Goal: Browse casually

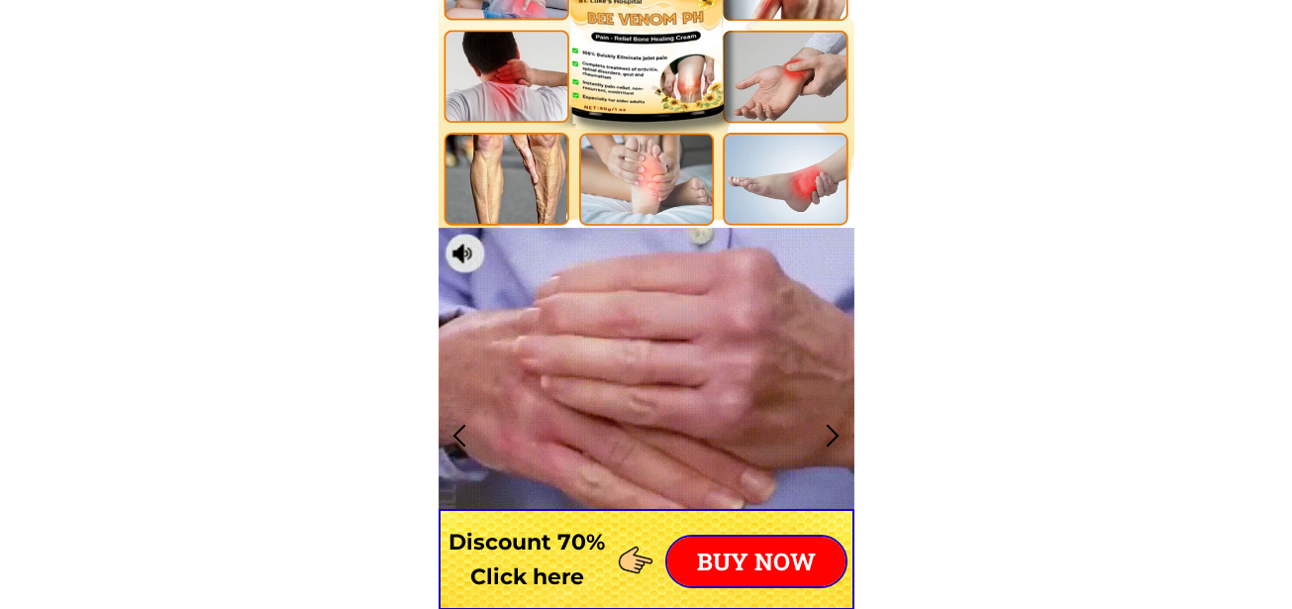
scroll to position [1585, 0]
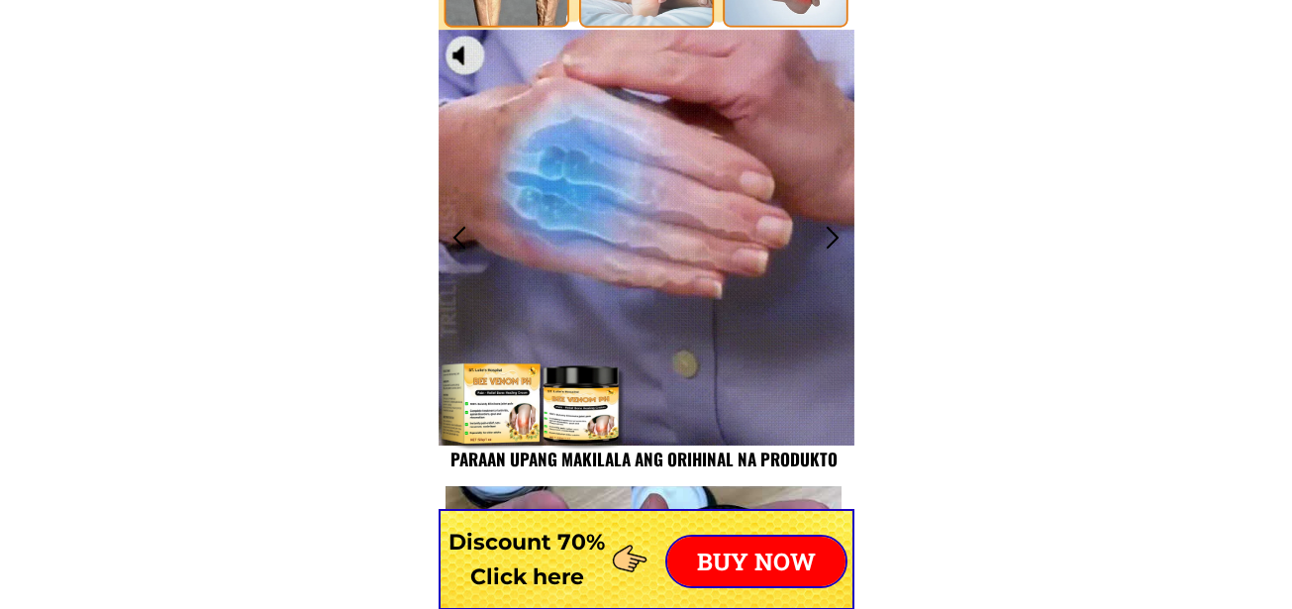
click at [667, 304] on div at bounding box center [647, 238] width 416 height 416
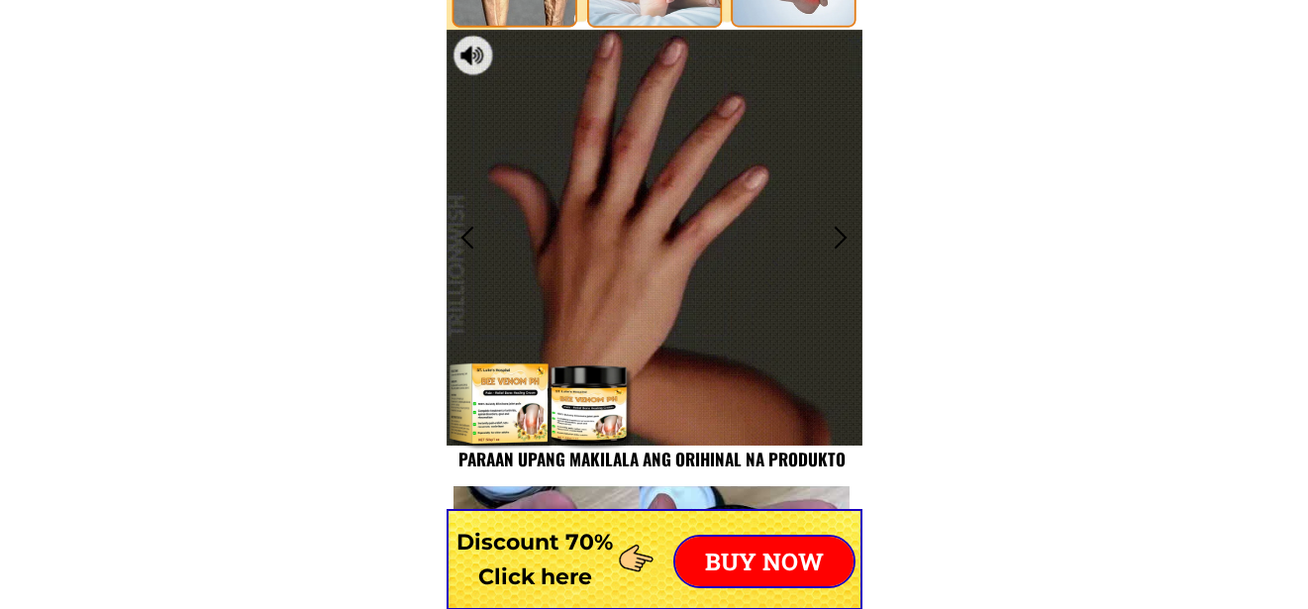
scroll to position [0, 0]
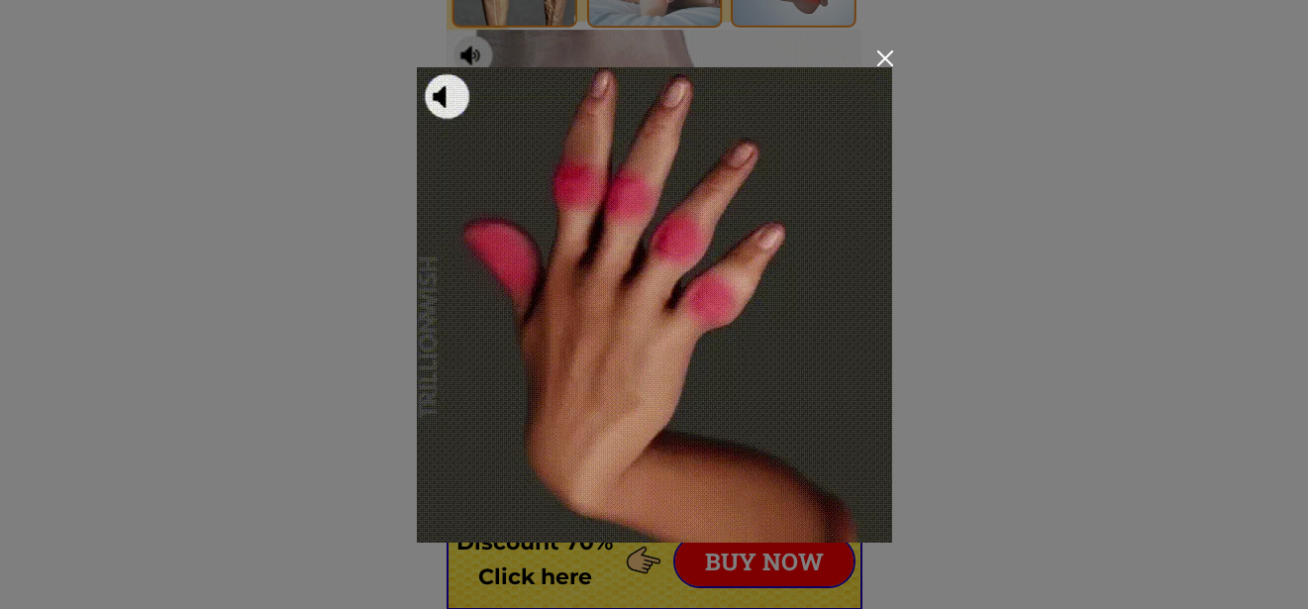
click at [227, 199] on div at bounding box center [654, 304] width 1308 height 609
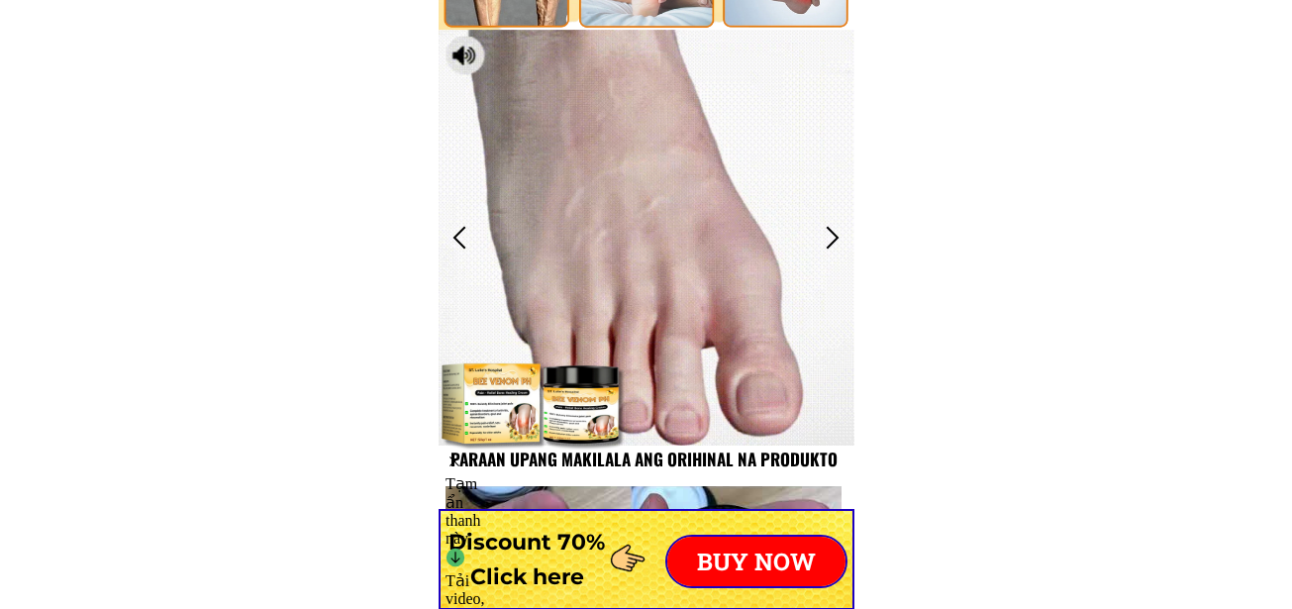
click at [681, 229] on div at bounding box center [647, 238] width 416 height 416
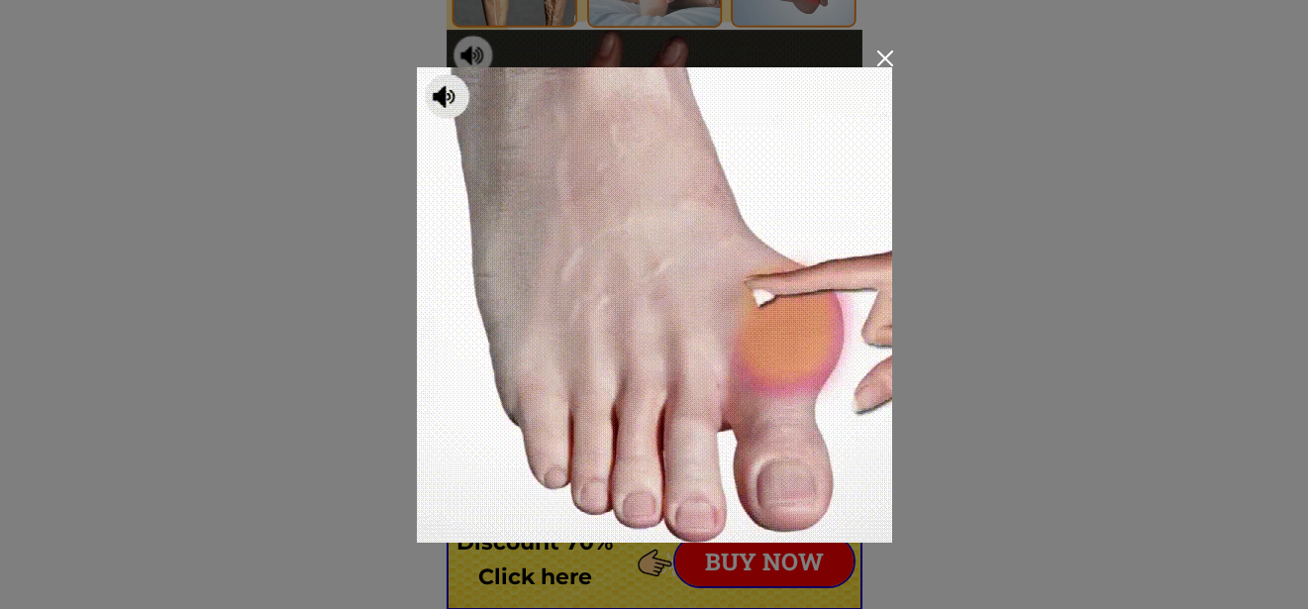
click at [685, 131] on img at bounding box center [654, 304] width 475 height 475
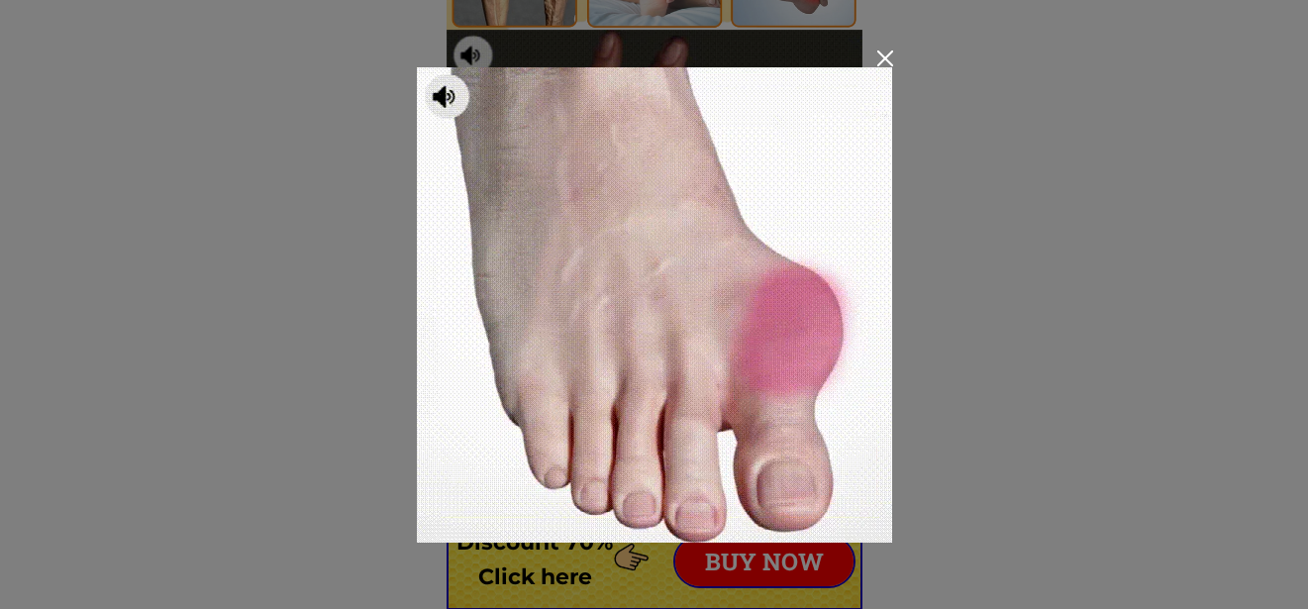
click at [520, 158] on img at bounding box center [654, 304] width 475 height 475
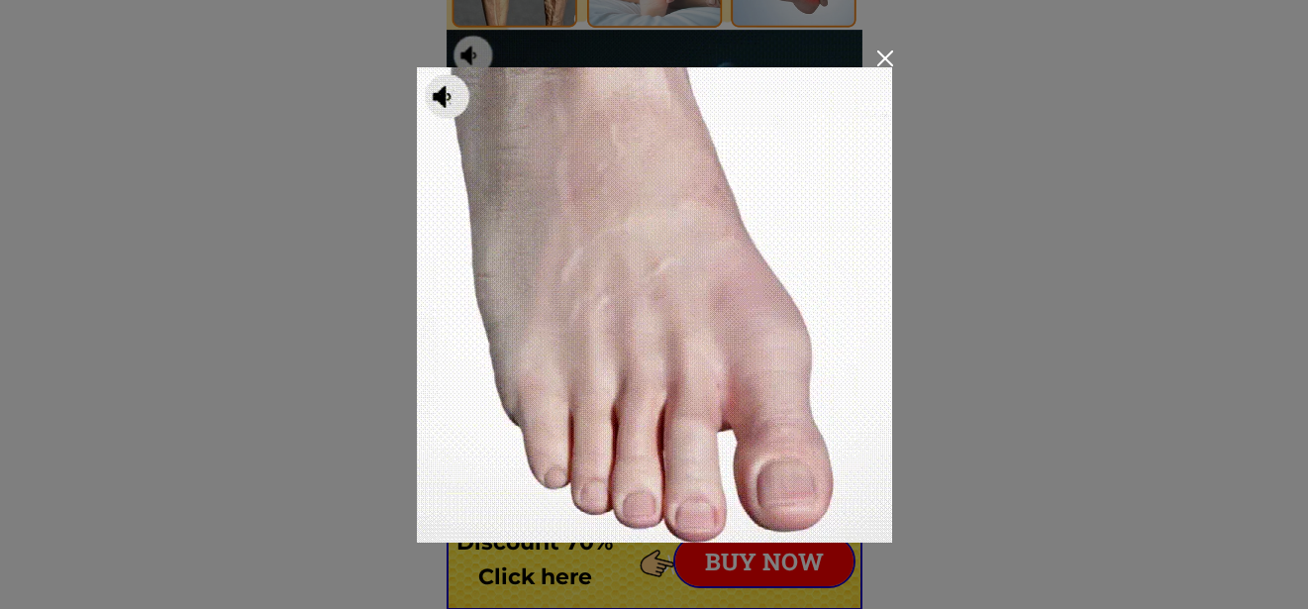
click at [495, 119] on img at bounding box center [654, 304] width 475 height 475
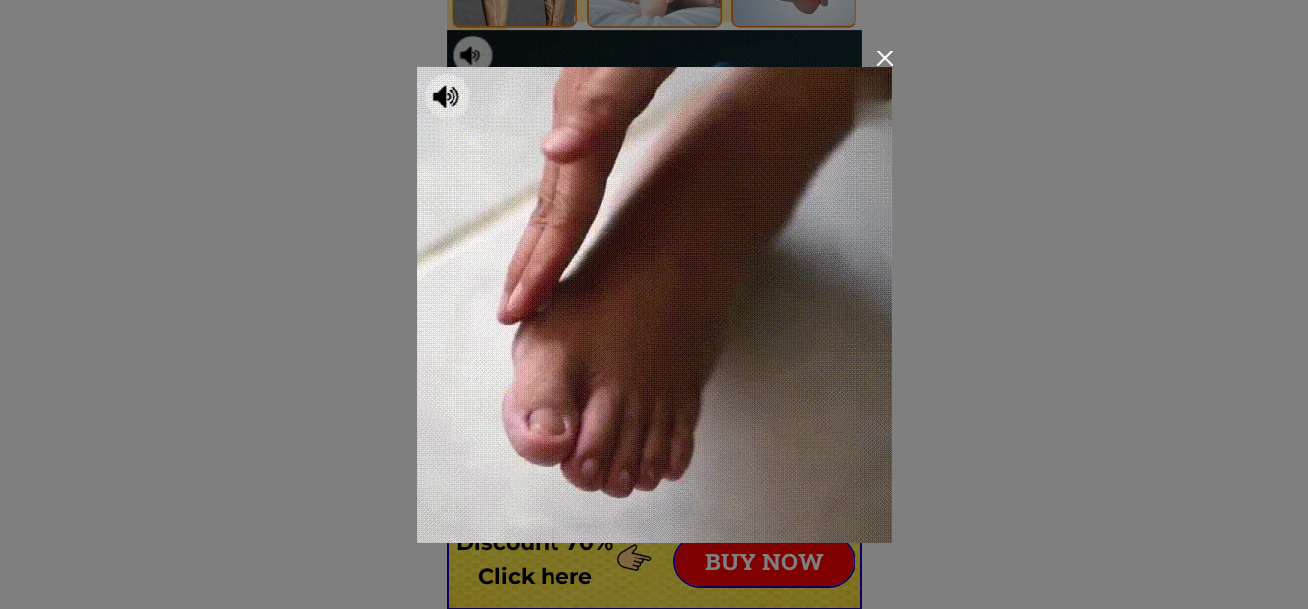
click at [434, 115] on img at bounding box center [654, 304] width 475 height 475
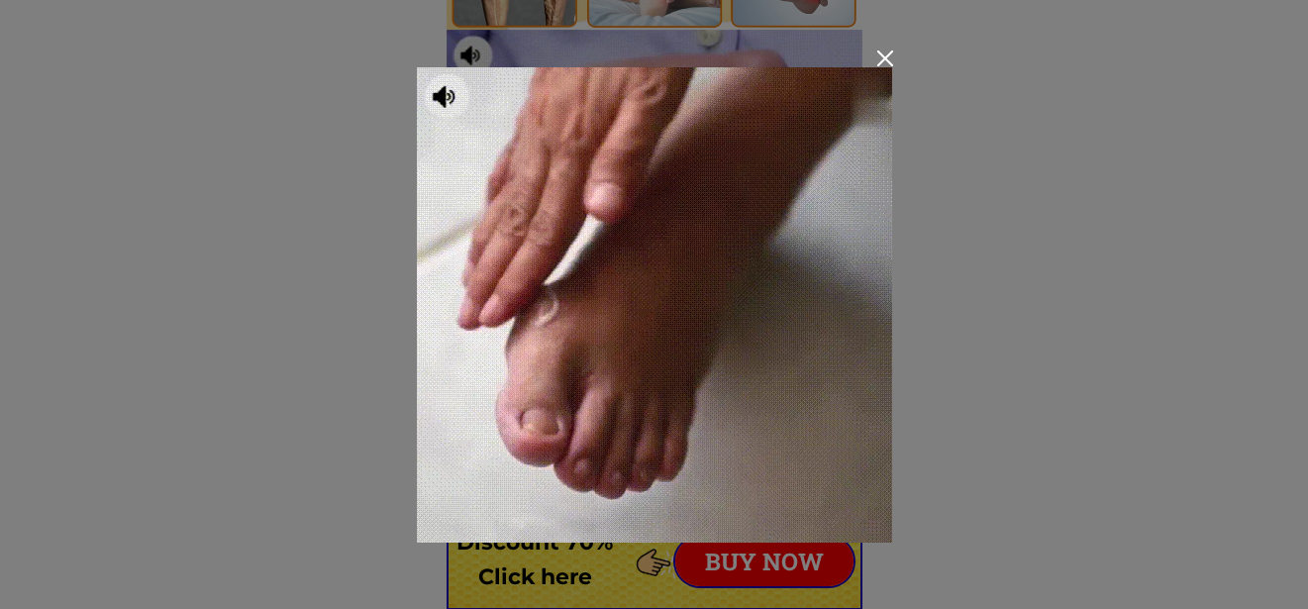
click at [434, 115] on img at bounding box center [654, 304] width 475 height 475
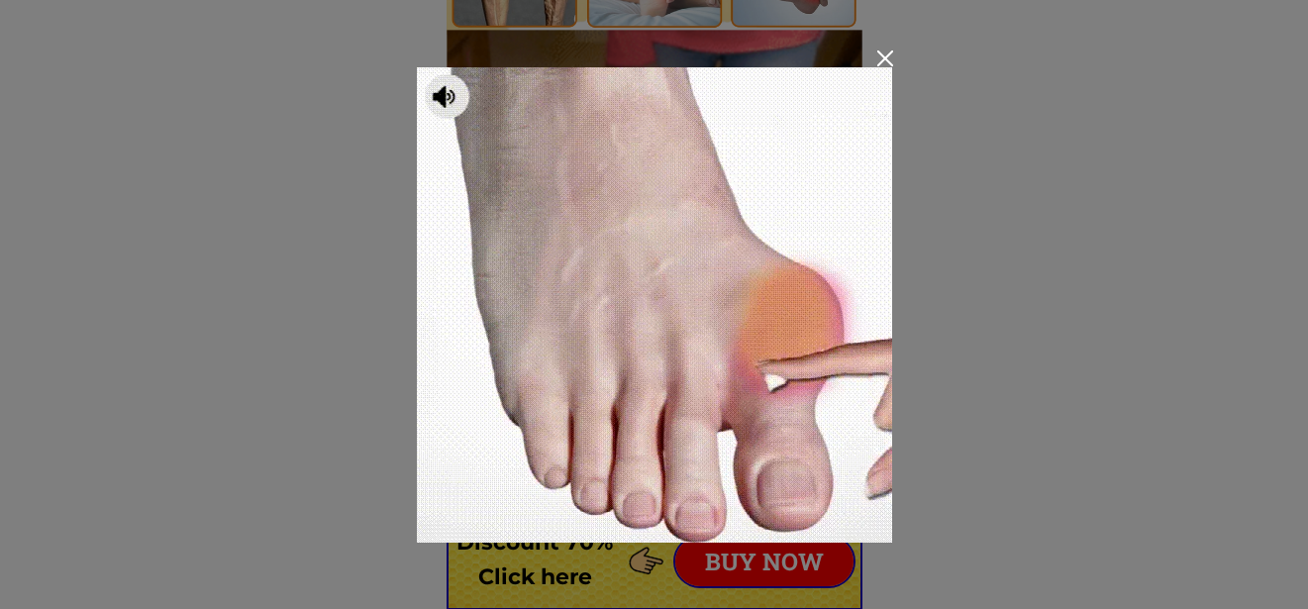
click at [941, 384] on div at bounding box center [654, 304] width 1308 height 609
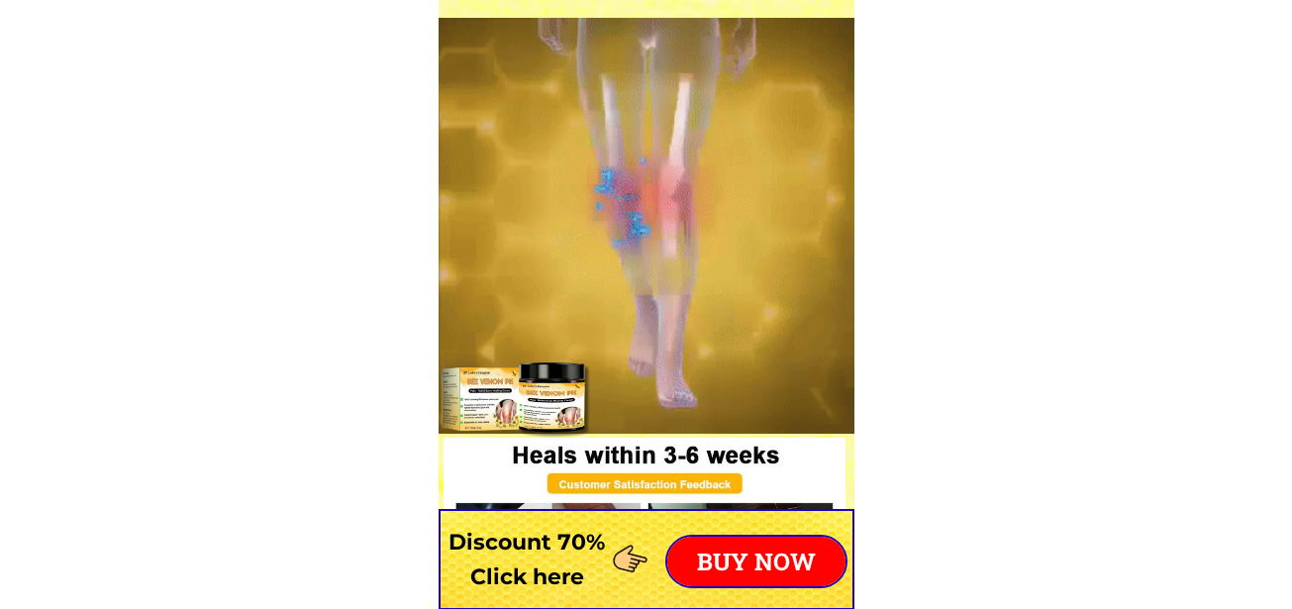
scroll to position [7626, 0]
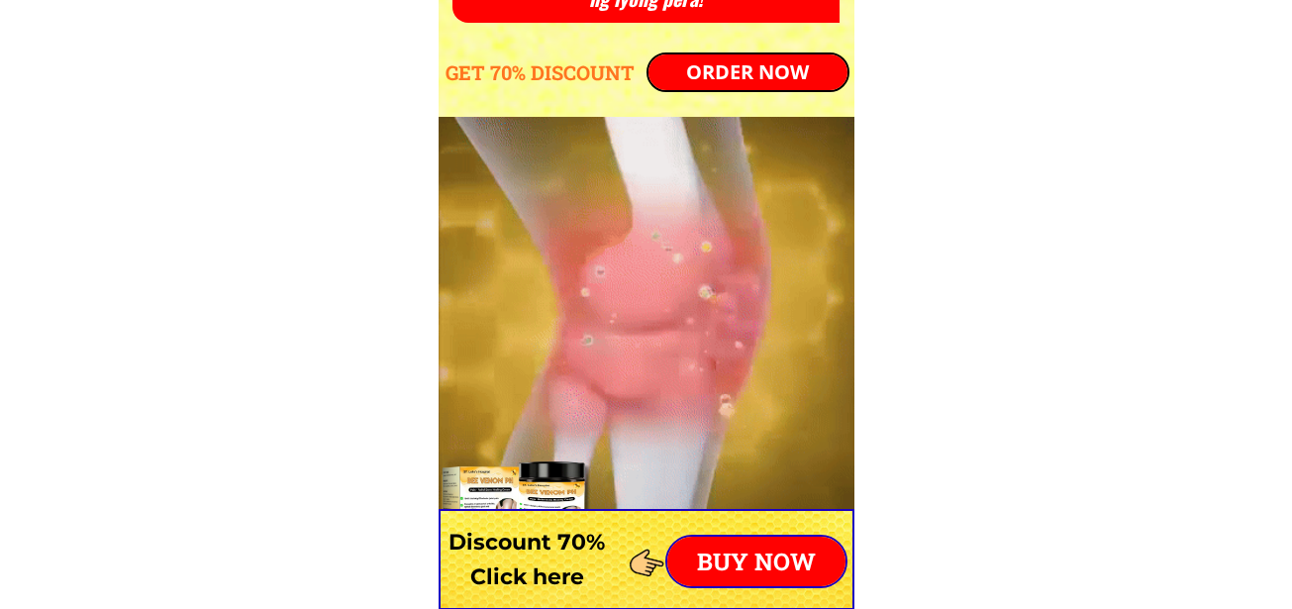
click at [563, 369] on div at bounding box center [647, 325] width 416 height 416
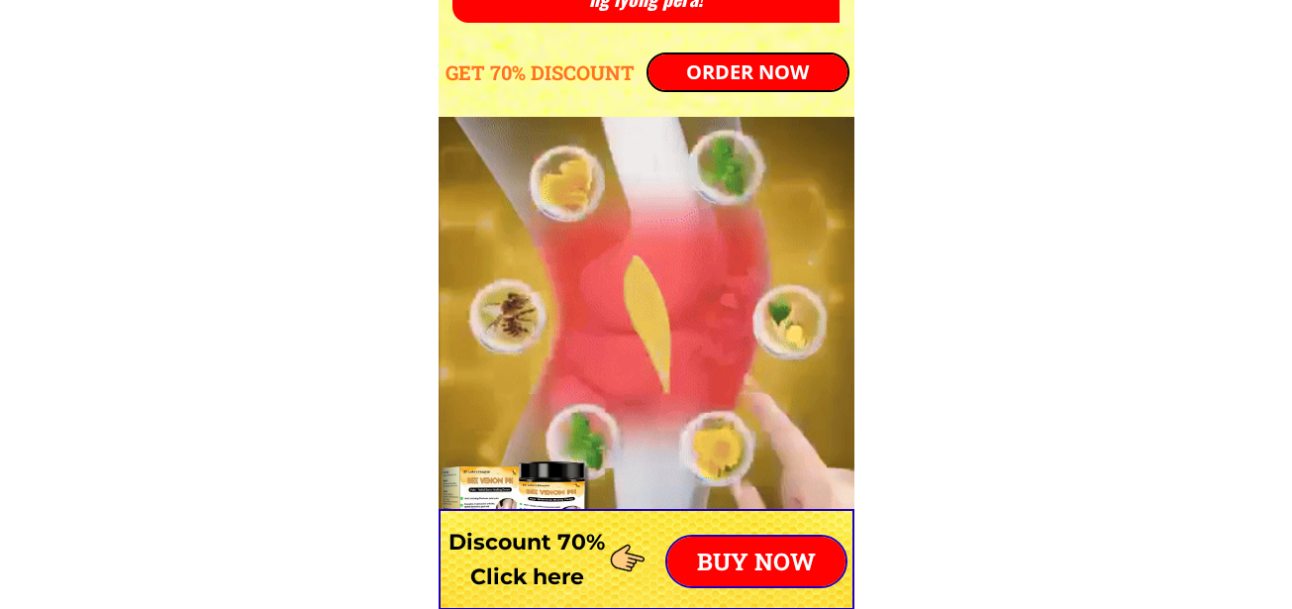
click at [642, 319] on div at bounding box center [647, 325] width 416 height 416
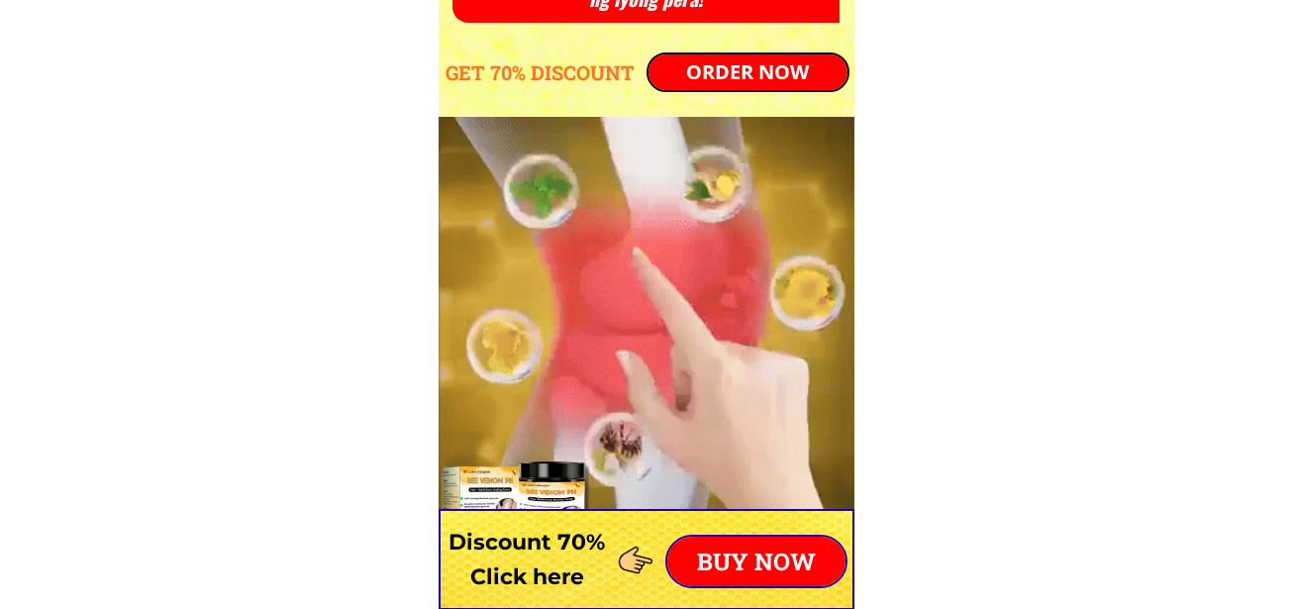
click at [649, 276] on div at bounding box center [647, 325] width 416 height 416
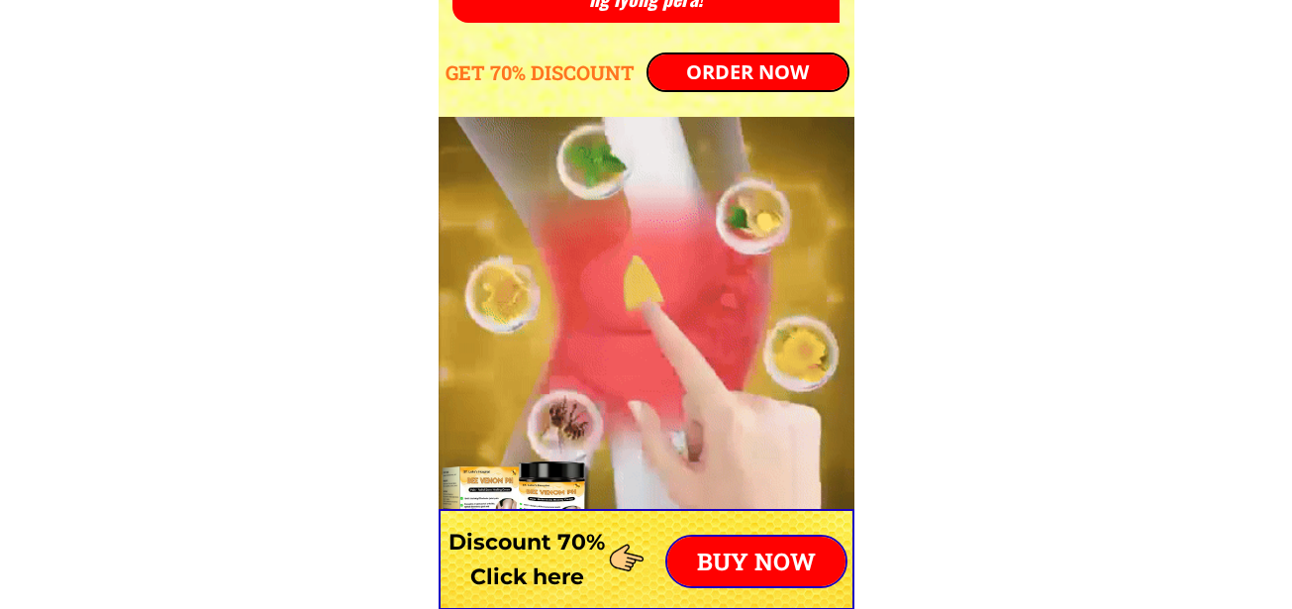
click at [649, 276] on div at bounding box center [647, 325] width 416 height 416
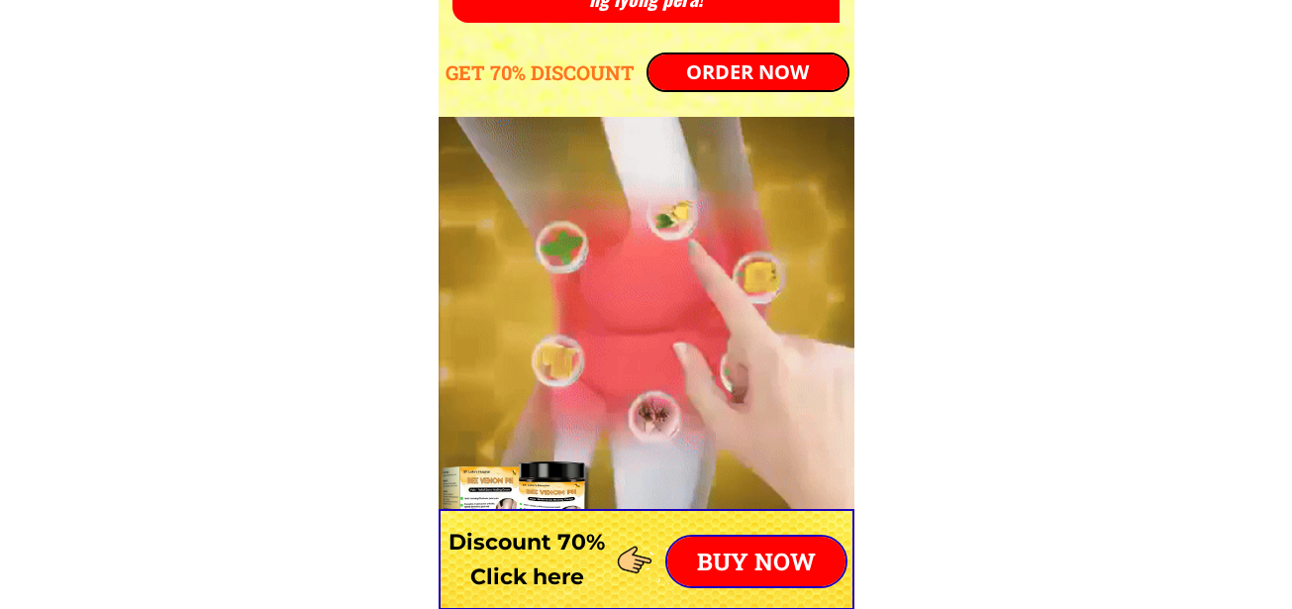
click at [649, 276] on div at bounding box center [647, 325] width 416 height 416
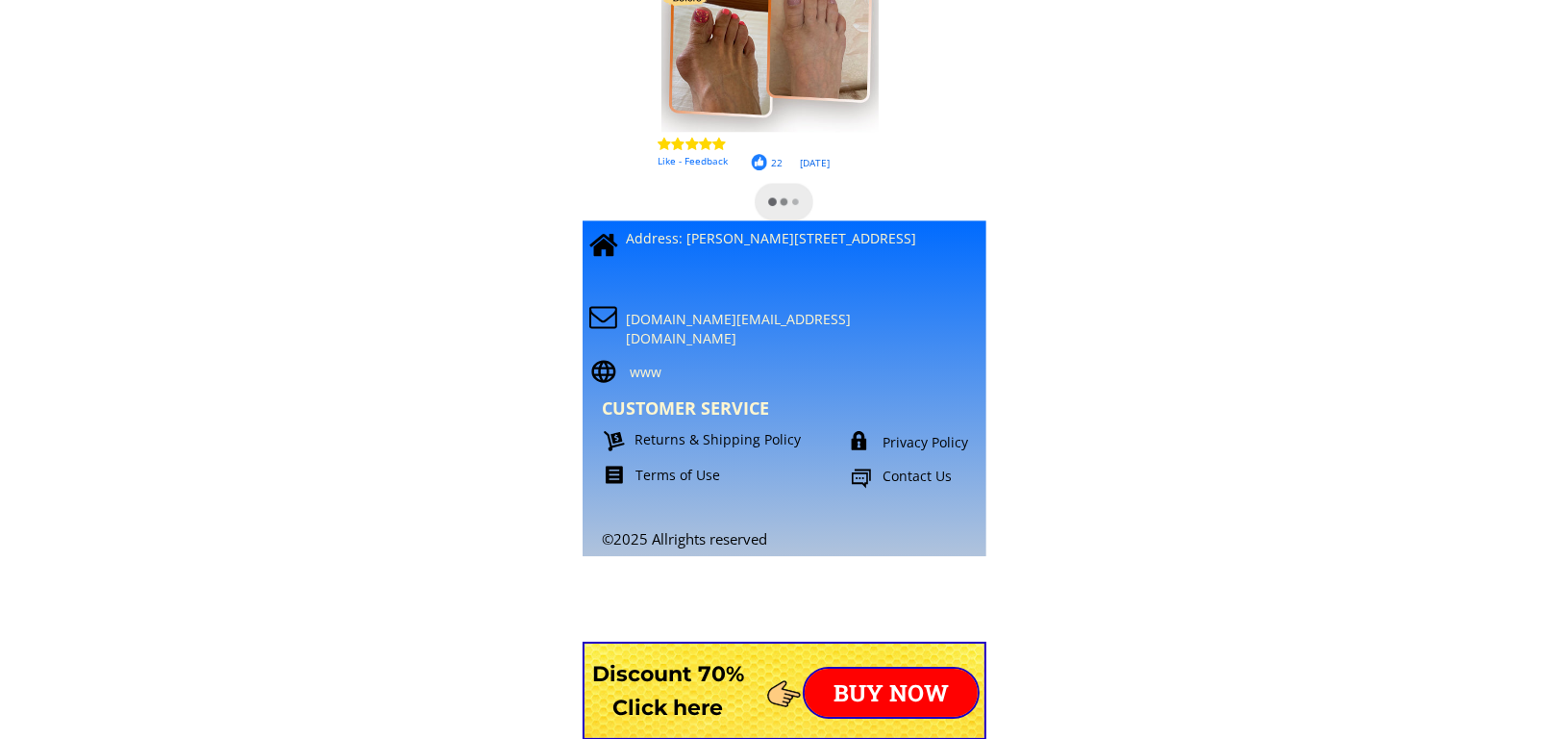
scroll to position [17141, 0]
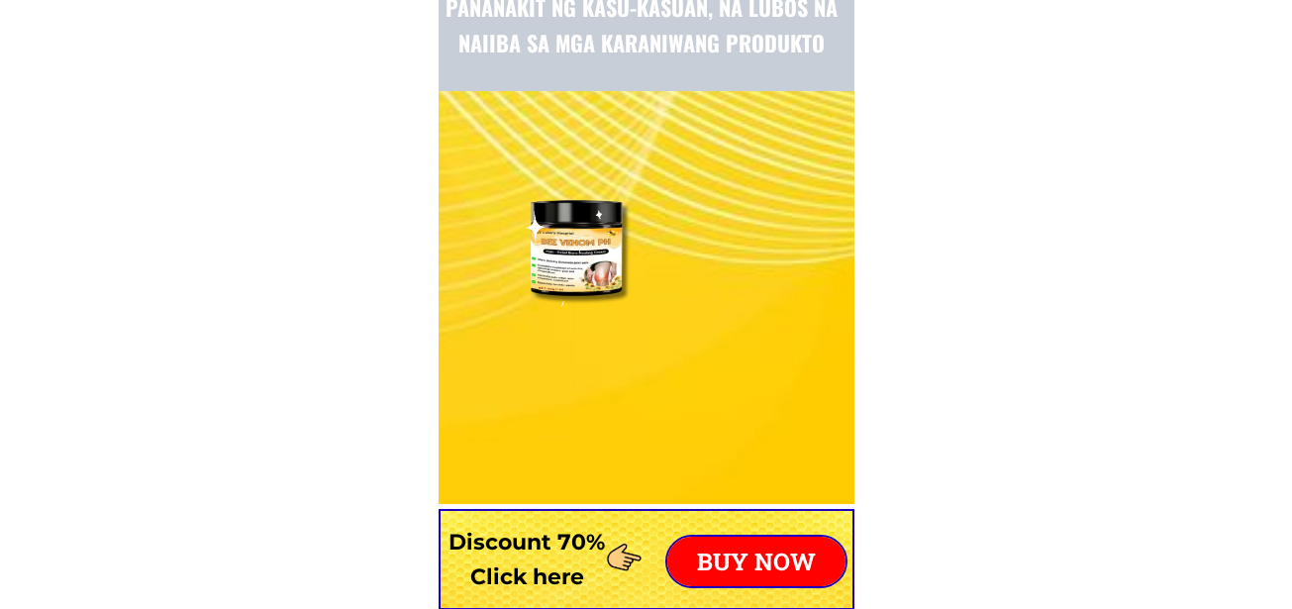
scroll to position [7120, 0]
